Goal: Transaction & Acquisition: Purchase product/service

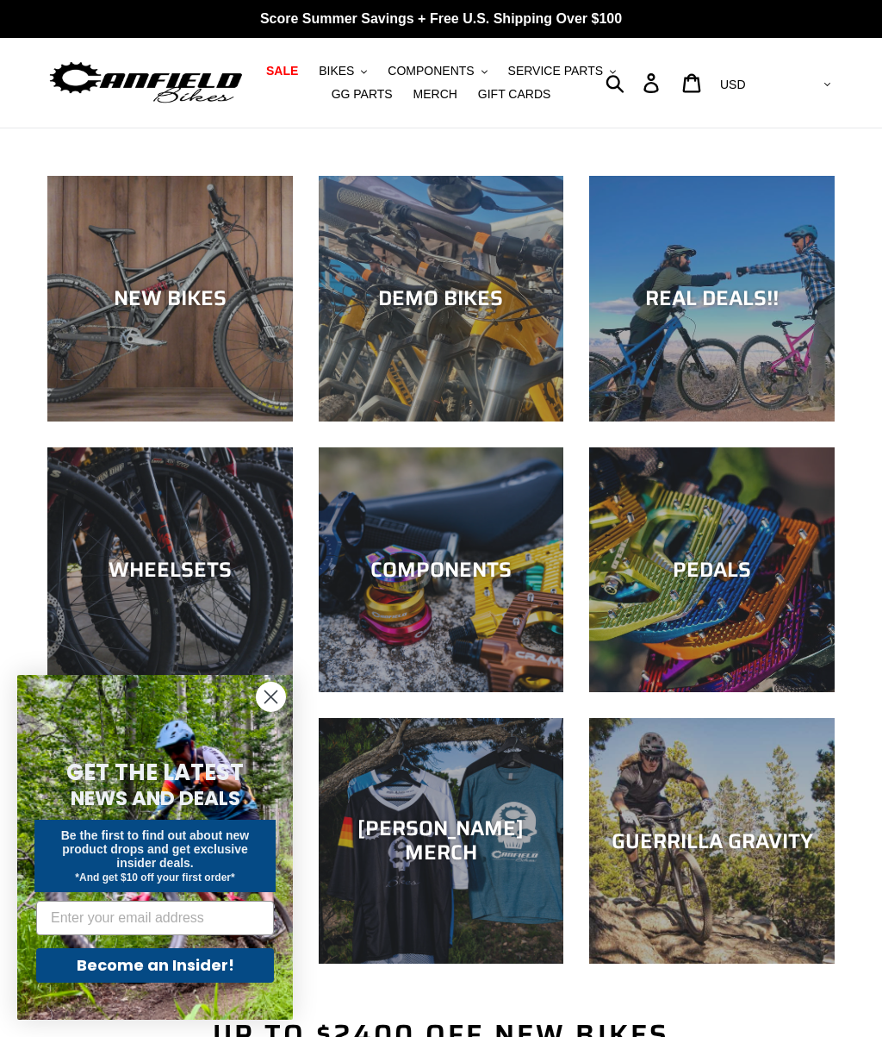
click at [230, 421] on div "NEW BIKES" at bounding box center [170, 421] width 246 height 0
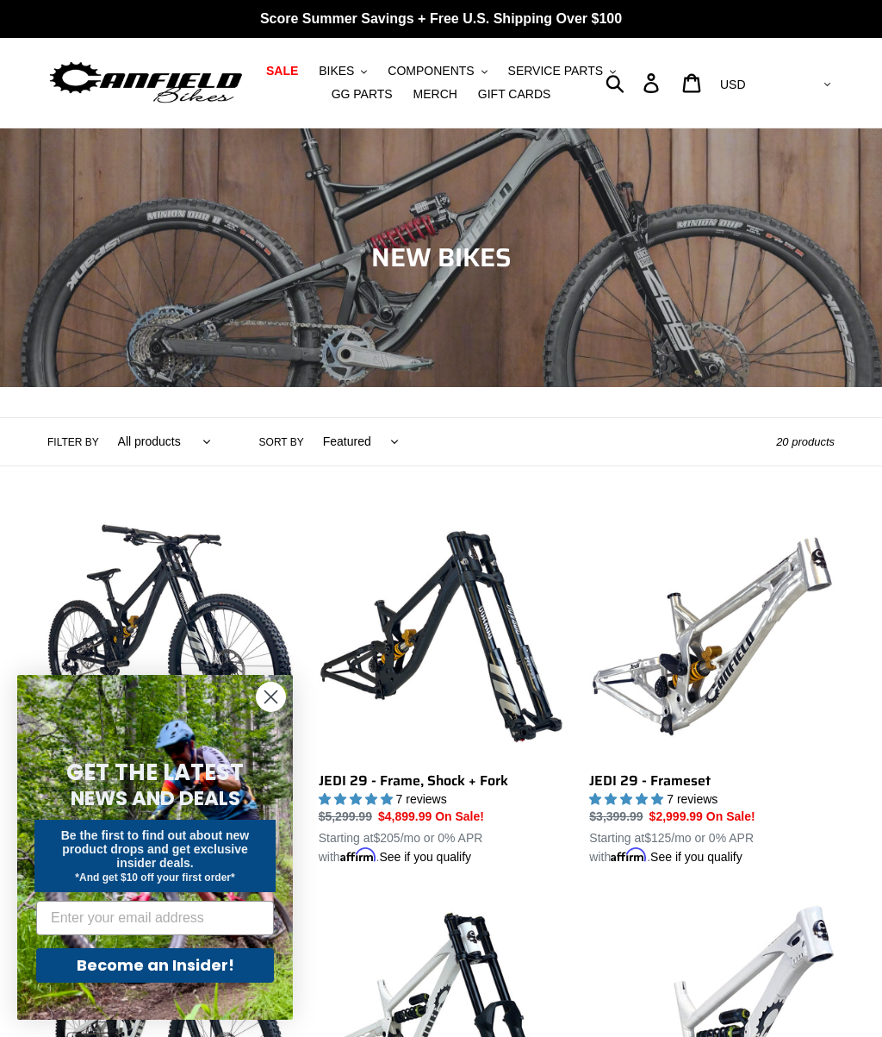
click at [269, 703] on icon "Close dialog" at bounding box center [271, 697] width 12 height 12
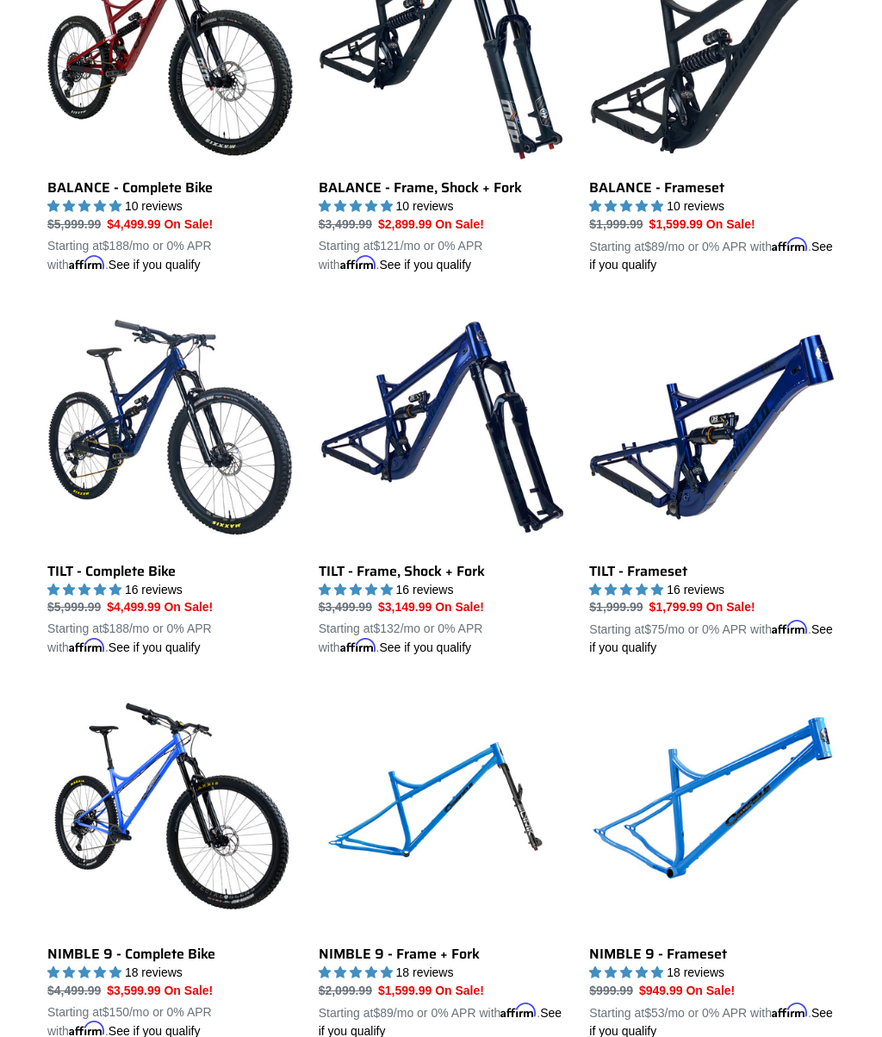
scroll to position [1752, 0]
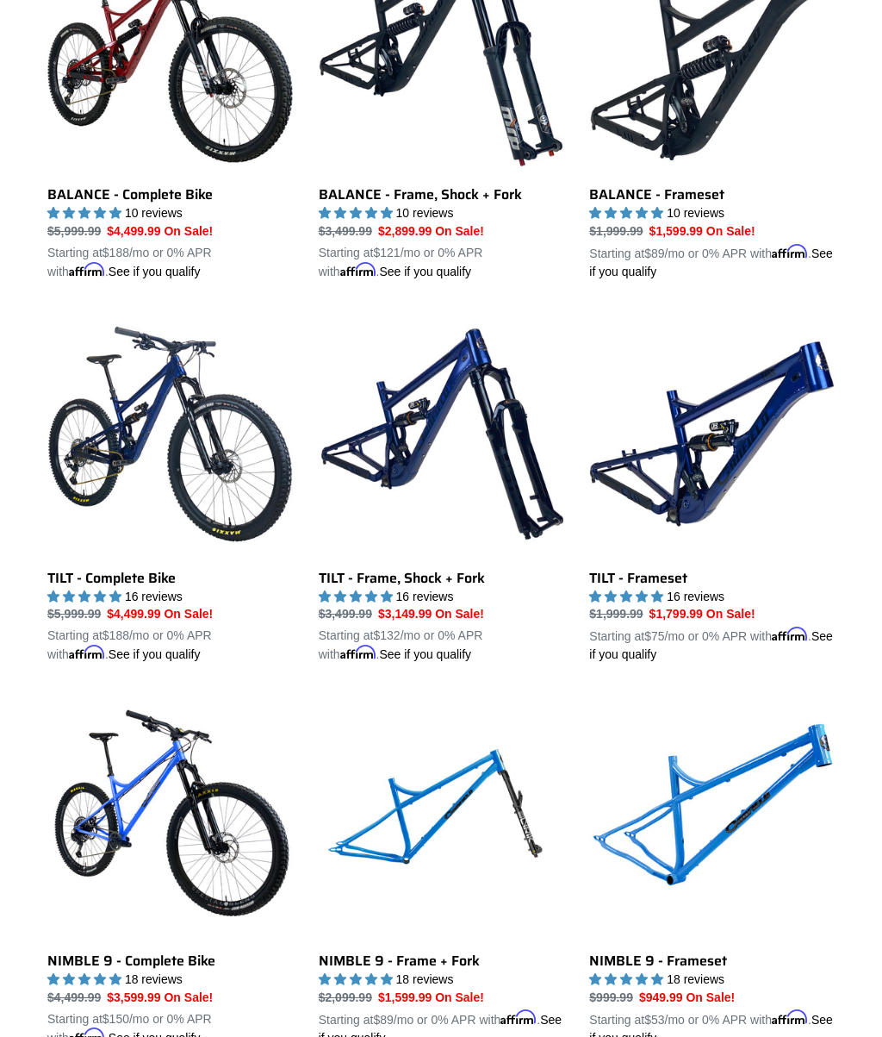
click at [704, 477] on link "TILT - Frameset" at bounding box center [712, 487] width 246 height 352
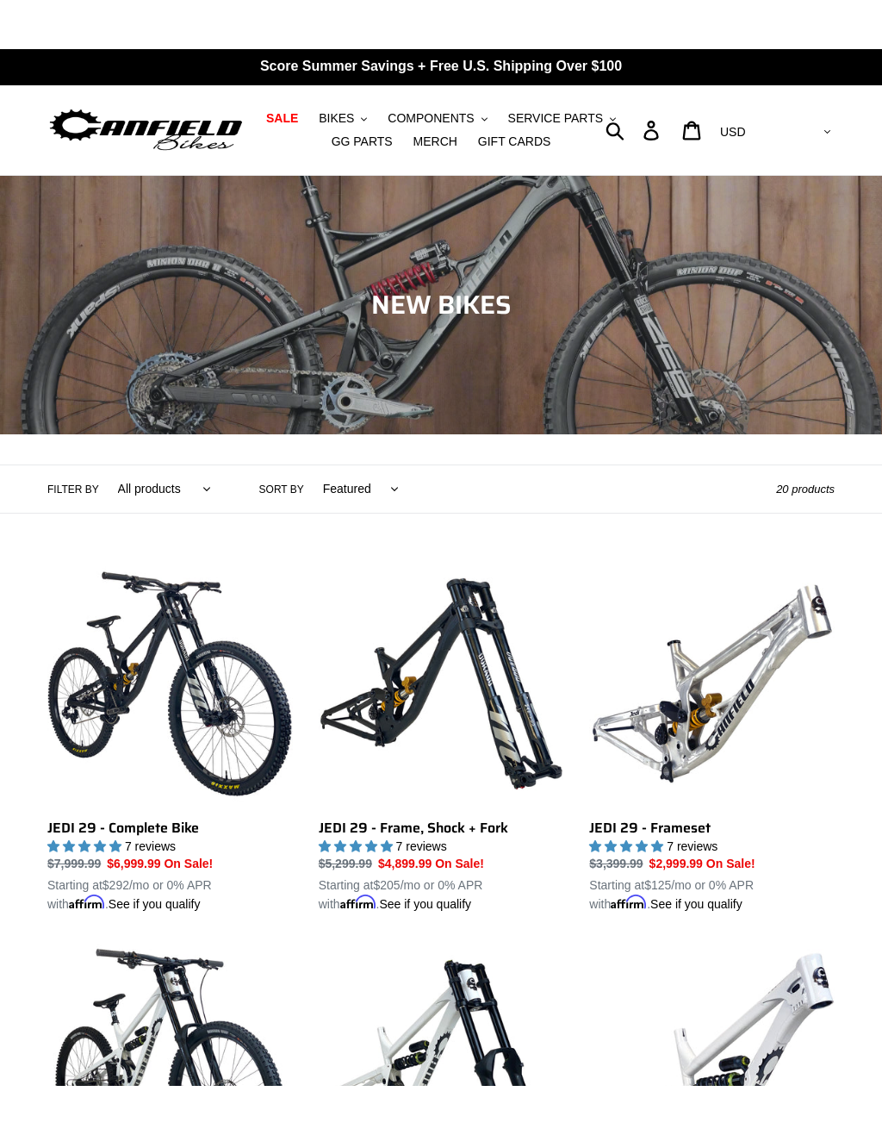
scroll to position [13, 0]
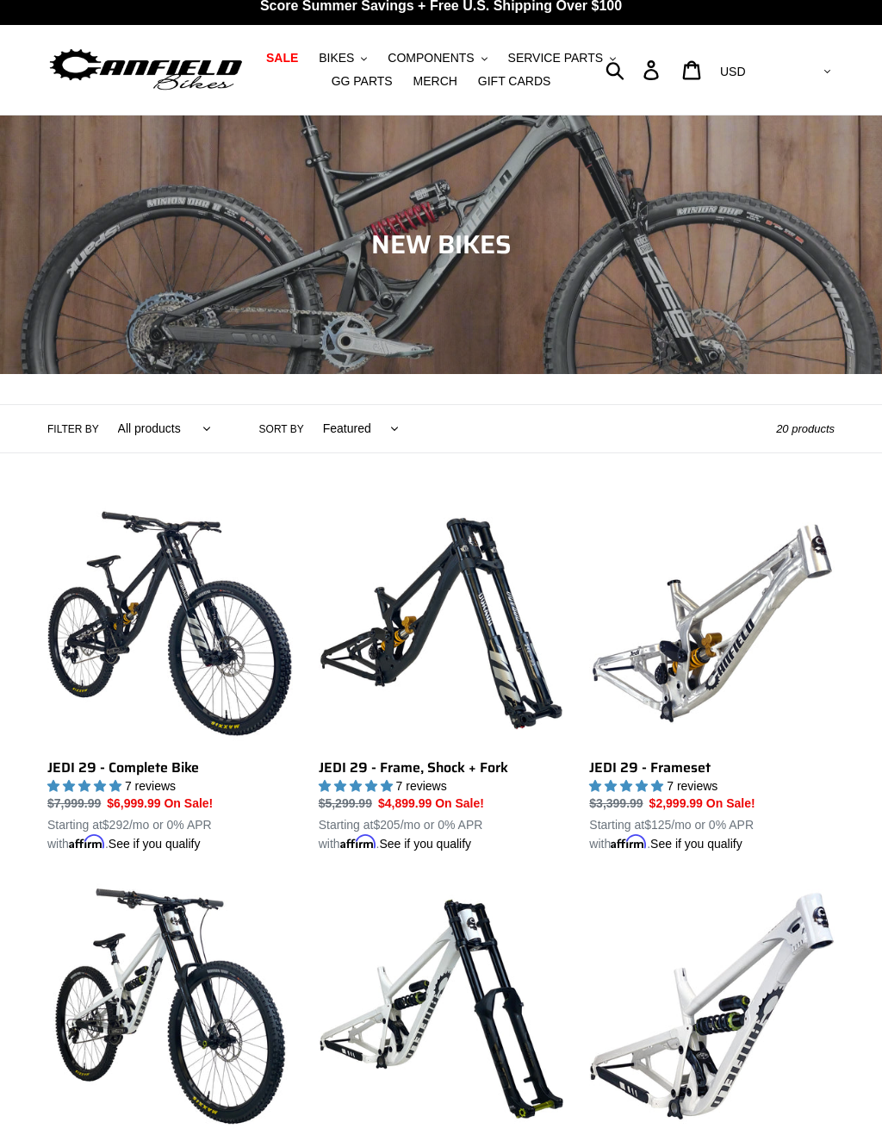
click at [693, 656] on link "JEDI 29 - Frameset" at bounding box center [712, 677] width 246 height 352
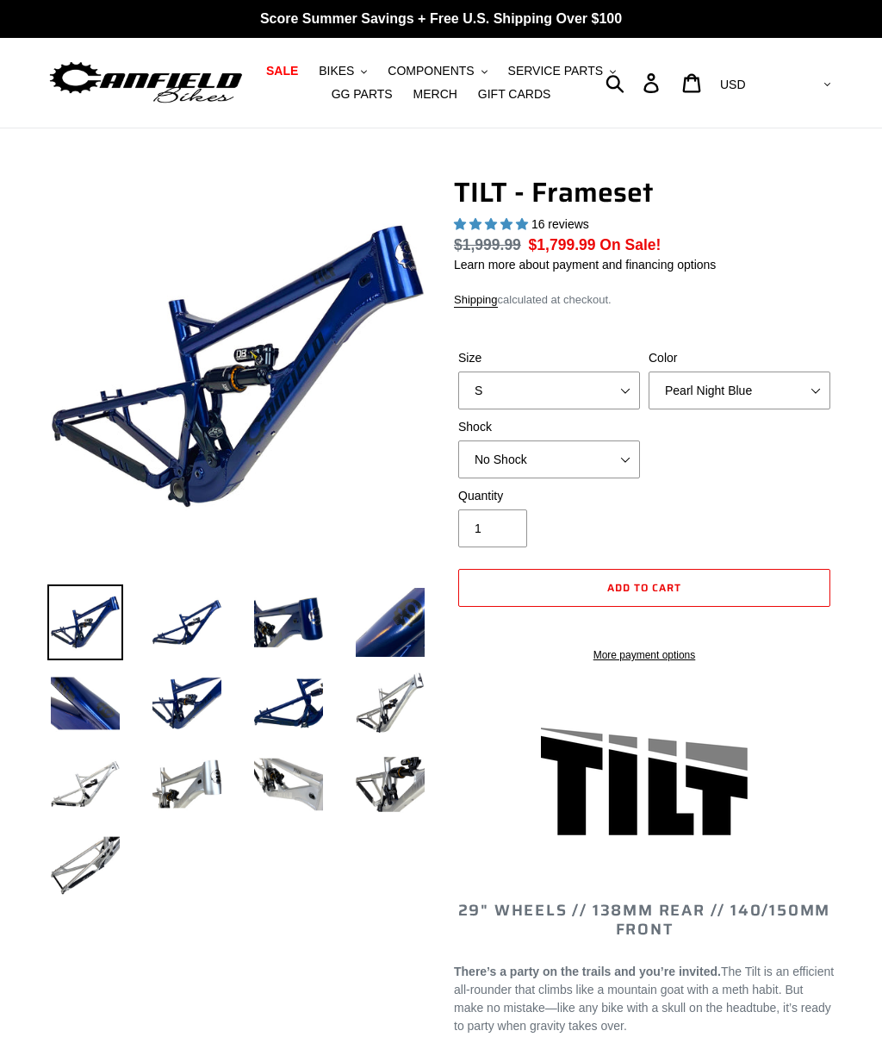
select select "highest-rating"
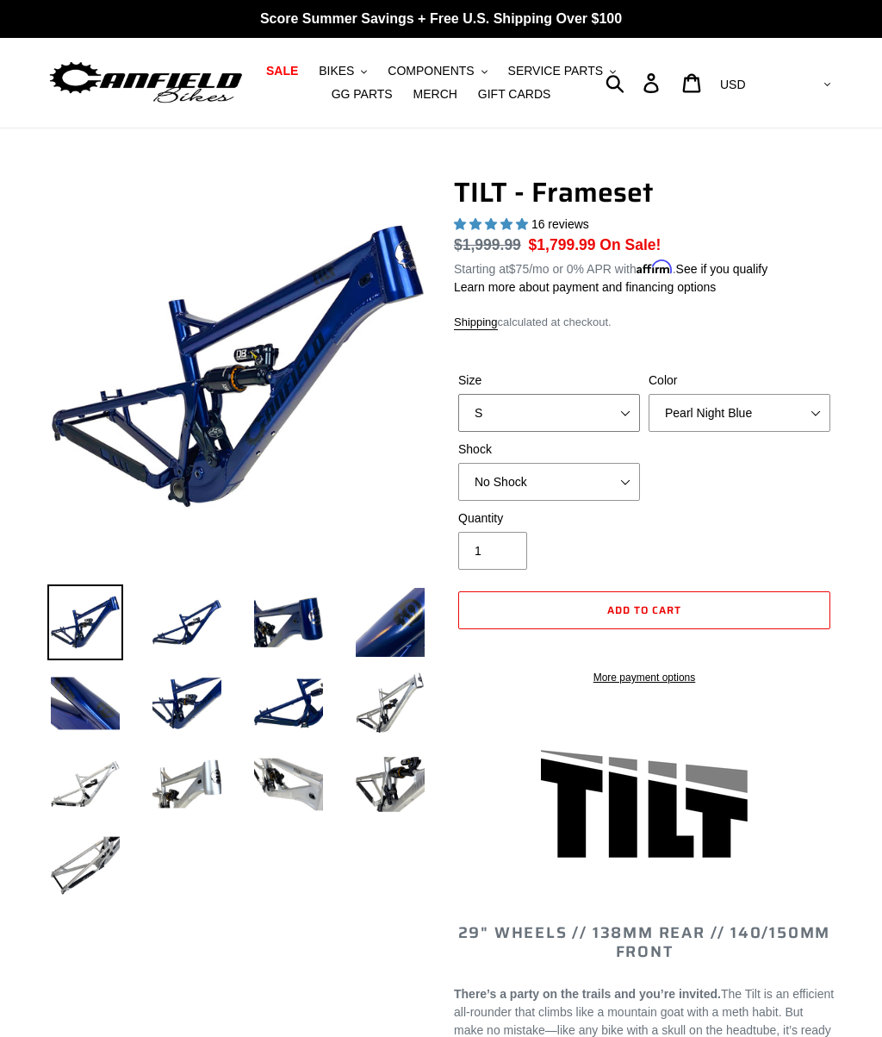
click at [590, 413] on select "S M L XL" at bounding box center [549, 413] width 182 height 38
select select "M"
click at [752, 410] on select "Pearl Night Blue Stealth Silver" at bounding box center [740, 413] width 182 height 38
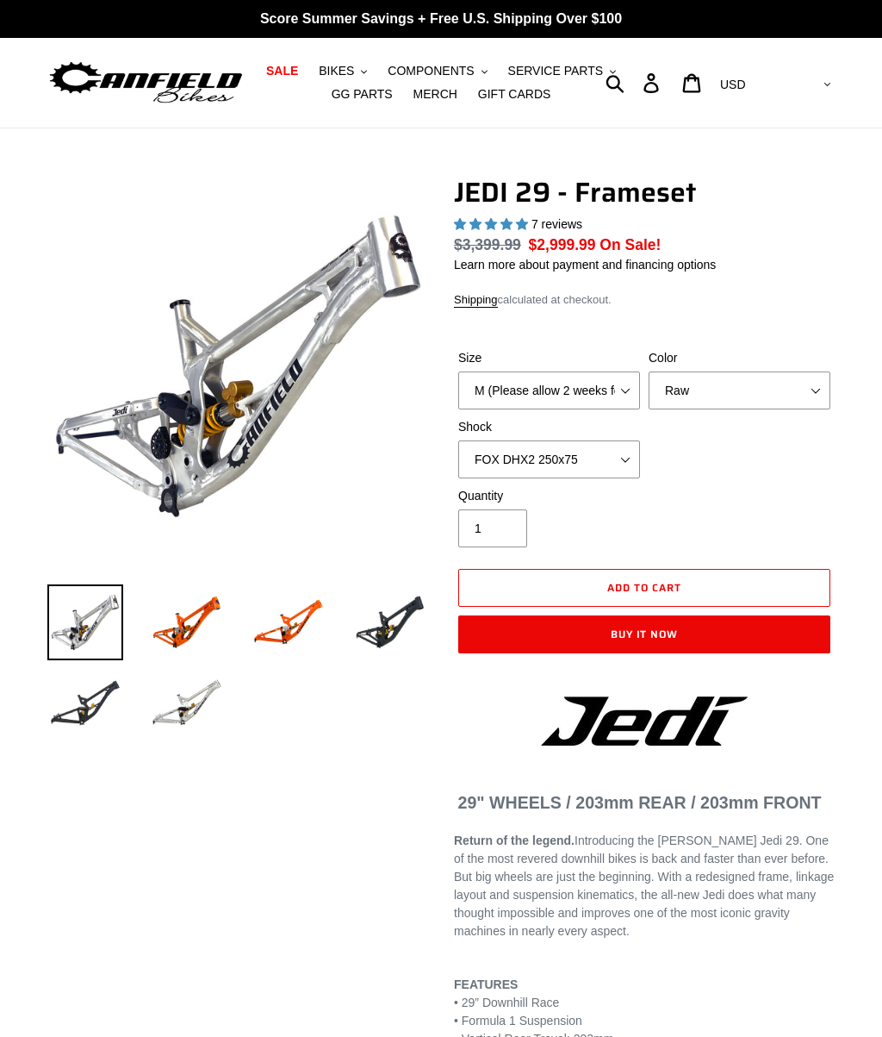
select select "highest-rating"
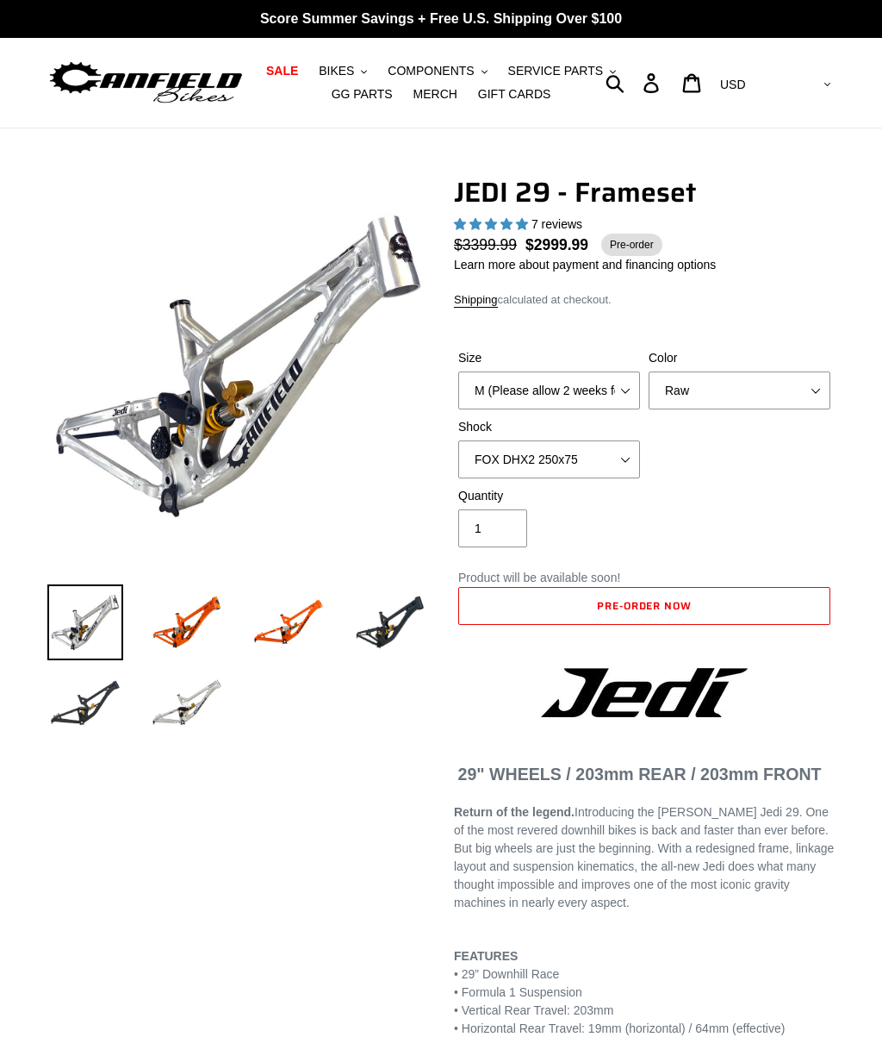
click at [215, 618] on img at bounding box center [187, 622] width 76 height 76
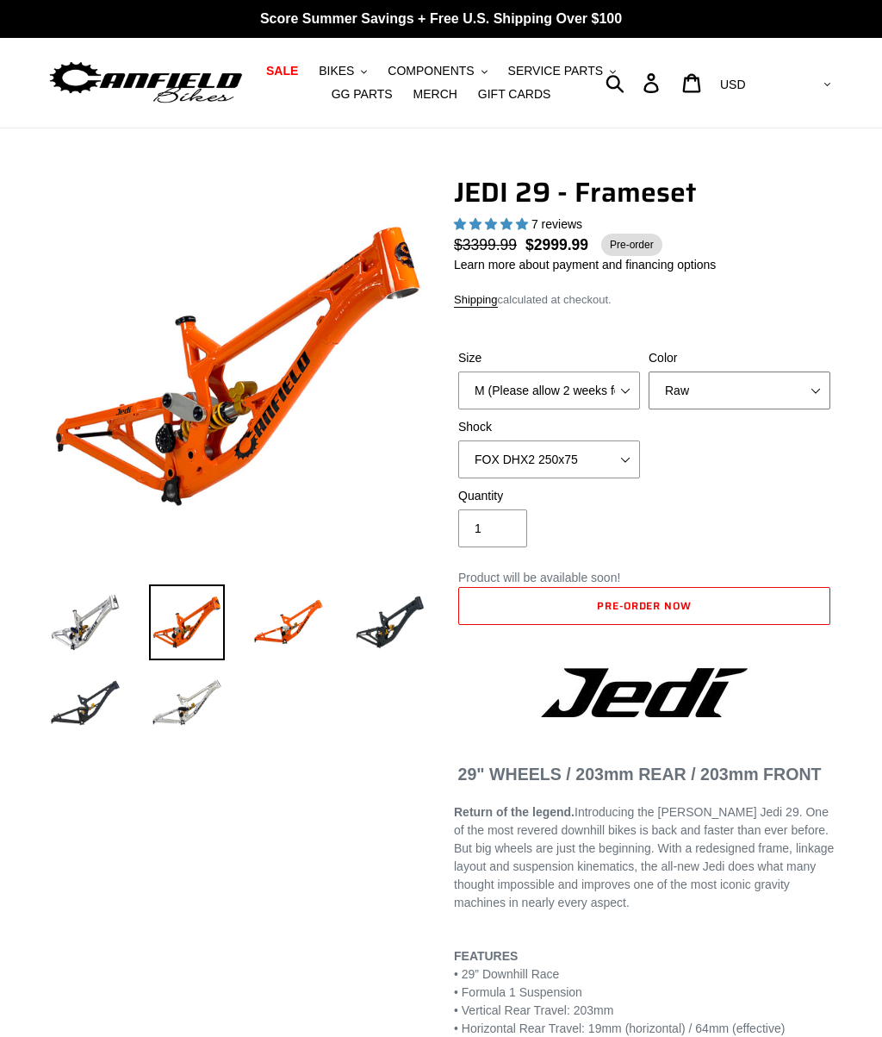
click at [765, 390] on select "Orange Raw Stealth Black" at bounding box center [740, 390] width 182 height 38
select select "Orange"
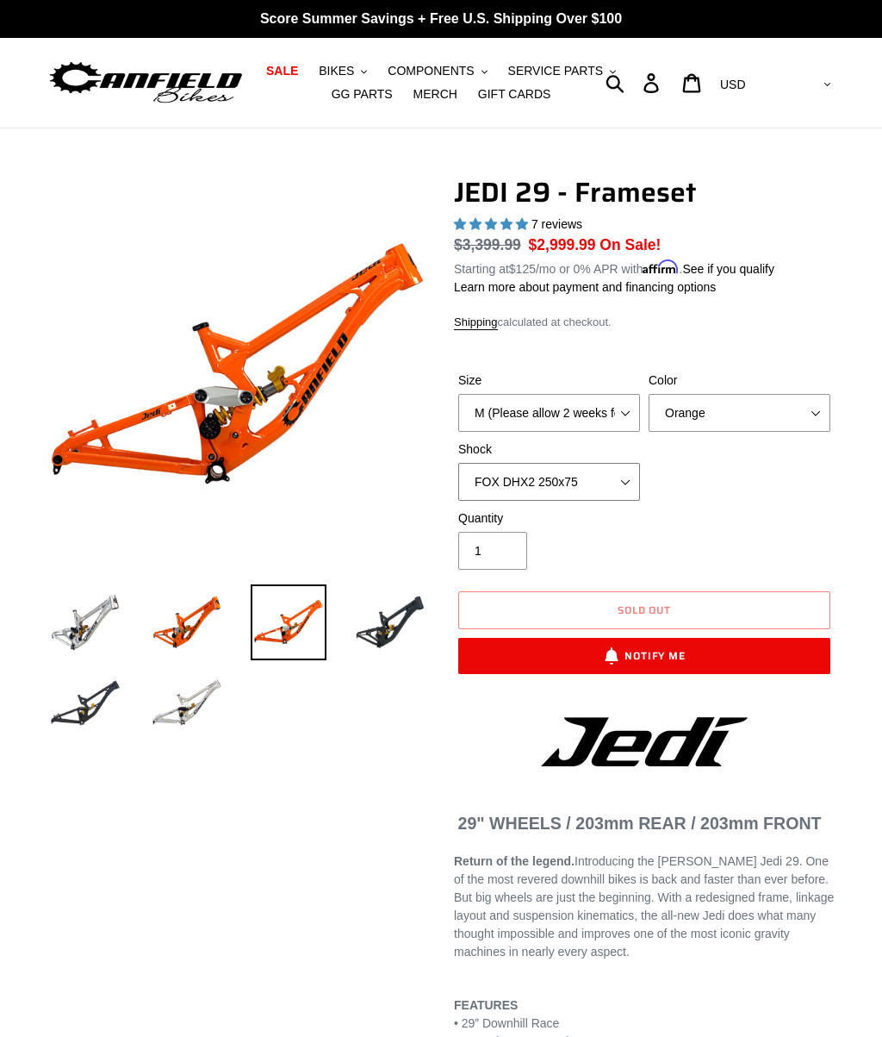
click at [615, 481] on select "No Shock FOX DHX2 250x75 RockShox Vivid Ultimate DH 250x75 EXT e-Storia LOX V3" at bounding box center [549, 482] width 182 height 38
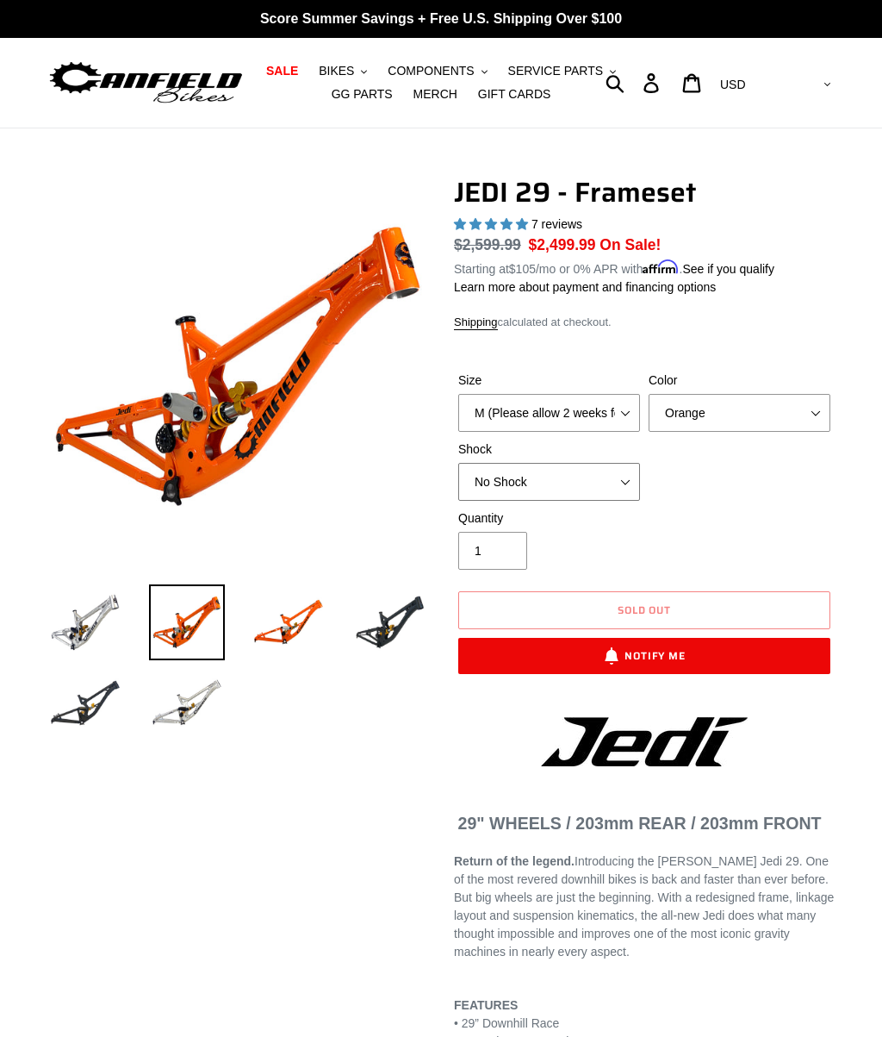
click at [610, 481] on select "No Shock FOX DHX2 250x75 RockShox Vivid Ultimate DH 250x75 EXT e-Storia LOX V3" at bounding box center [549, 482] width 182 height 38
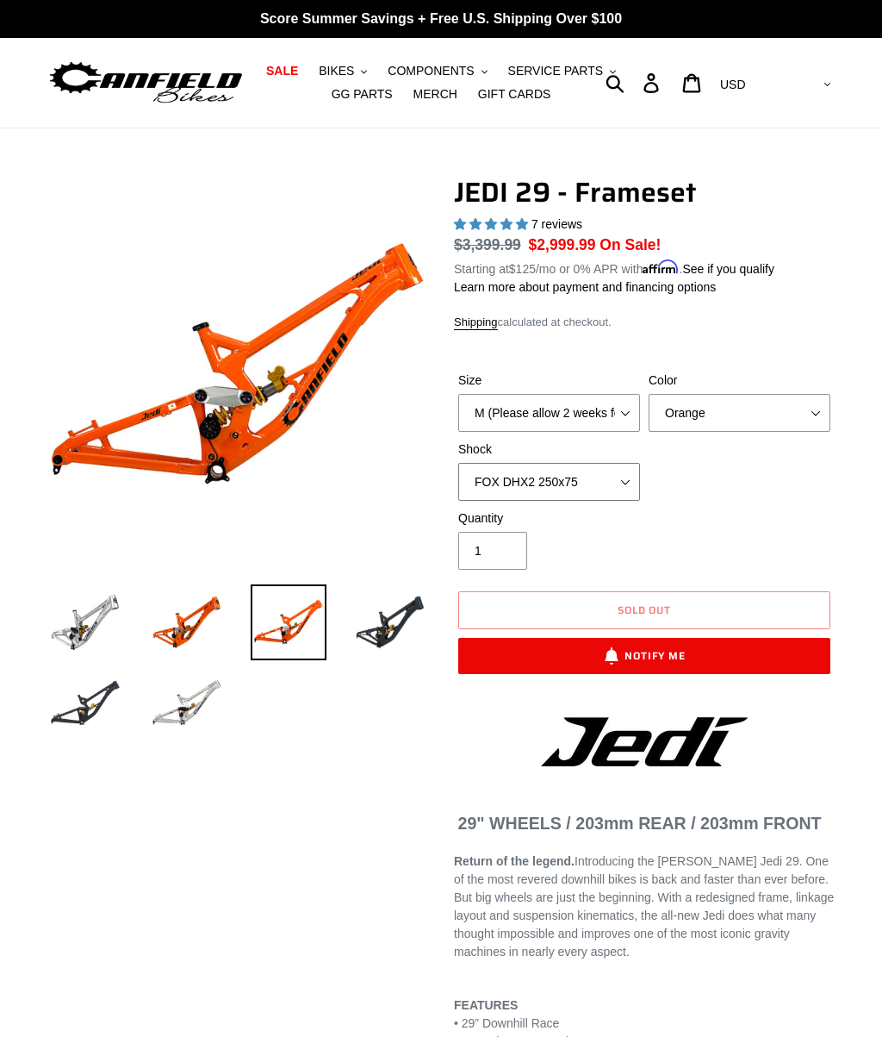
click at [603, 478] on select "No Shock FOX DHX2 250x75 RockShox Vivid Ultimate DH 250x75 EXT e-Storia LOX V3" at bounding box center [549, 482] width 182 height 38
click at [600, 480] on select "No Shock FOX DHX2 250x75 RockShox Vivid Ultimate DH 250x75 EXT e-Storia LOX V3" at bounding box center [549, 482] width 182 height 38
click at [594, 480] on select "No Shock FOX DHX2 250x75 RockShox Vivid Ultimate DH 250x75 EXT e-Storia LOX V3" at bounding box center [549, 482] width 182 height 38
click at [595, 481] on select "No Shock FOX DHX2 250x75 RockShox Vivid Ultimate DH 250x75 EXT e-Storia LOX V3" at bounding box center [549, 482] width 182 height 38
click at [607, 474] on select "No Shock FOX DHX2 250x75 RockShox Vivid Ultimate DH 250x75 EXT e-Storia LOX V3" at bounding box center [549, 482] width 182 height 38
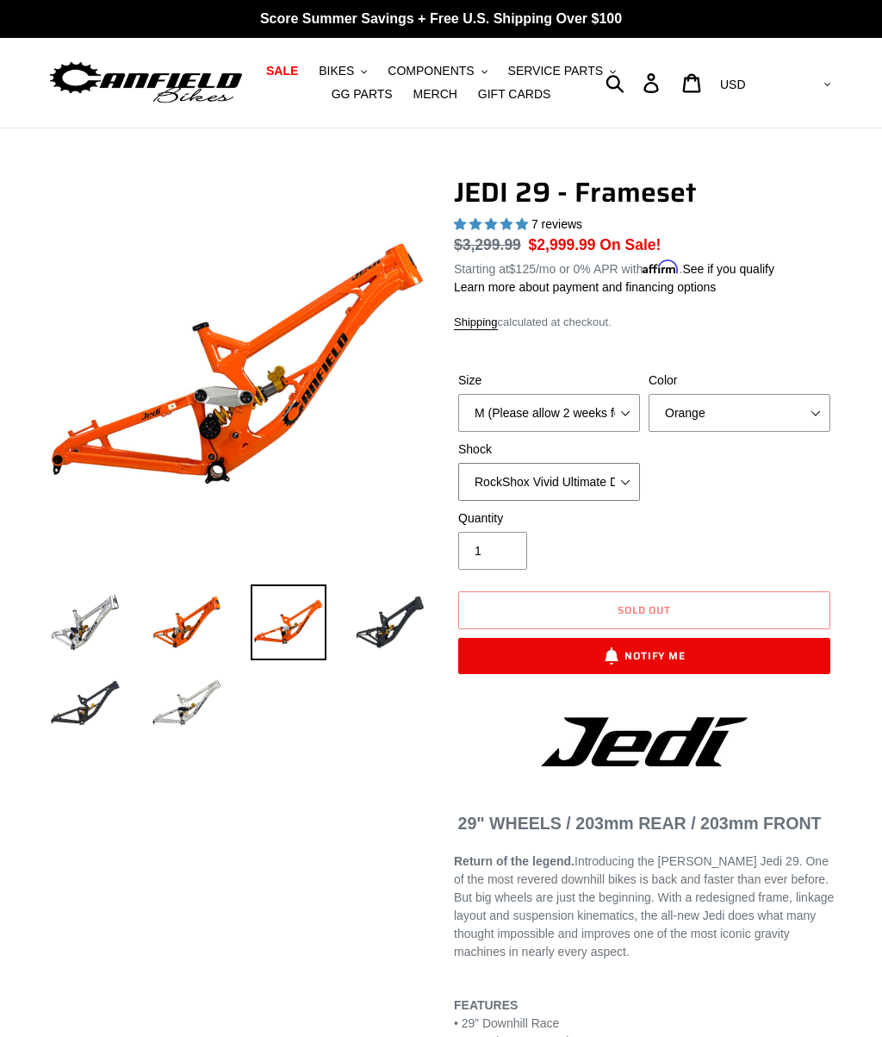
select select "EXT e-Storia LOX V3"
